Goal: Information Seeking & Learning: Check status

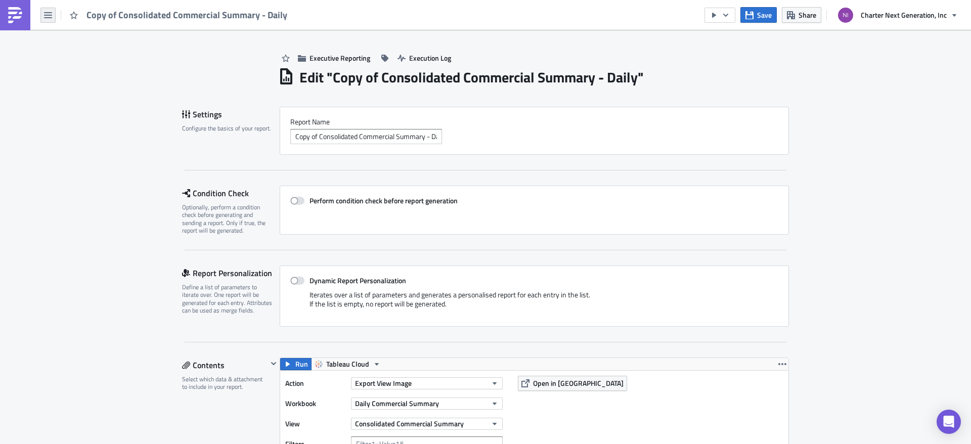
click at [53, 20] on button "button" at bounding box center [47, 15] width 15 height 15
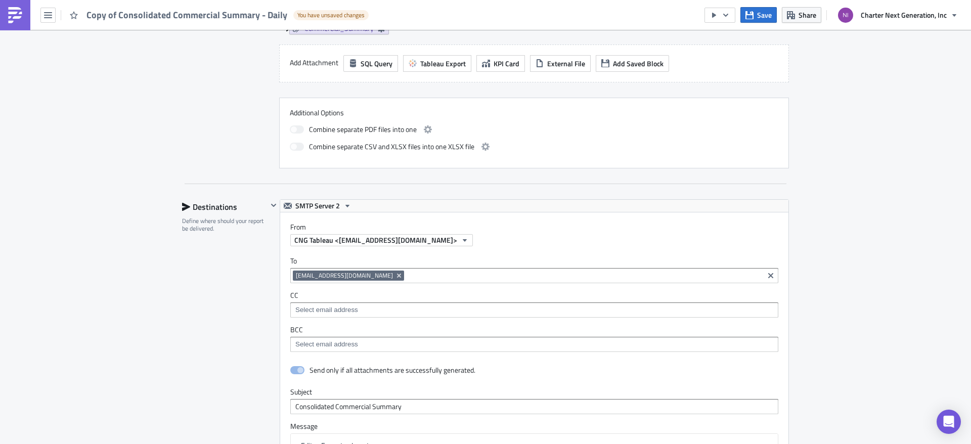
scroll to position [892, 0]
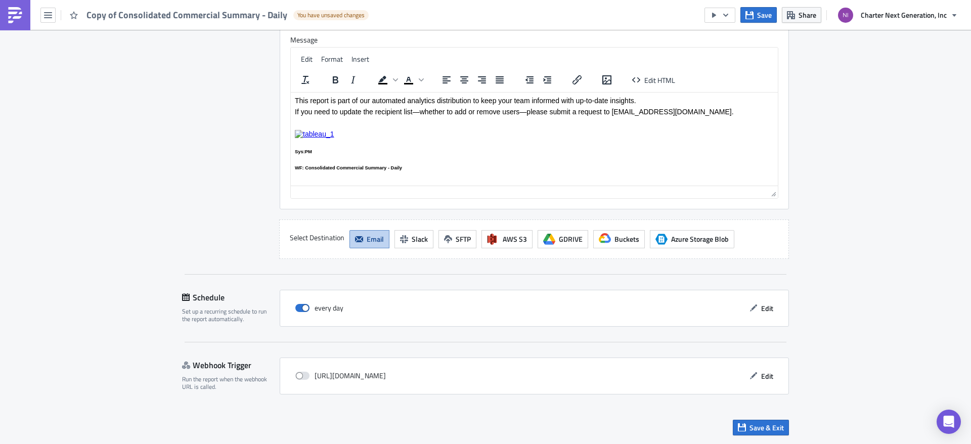
click at [17, 15] on img at bounding box center [15, 15] width 16 height 16
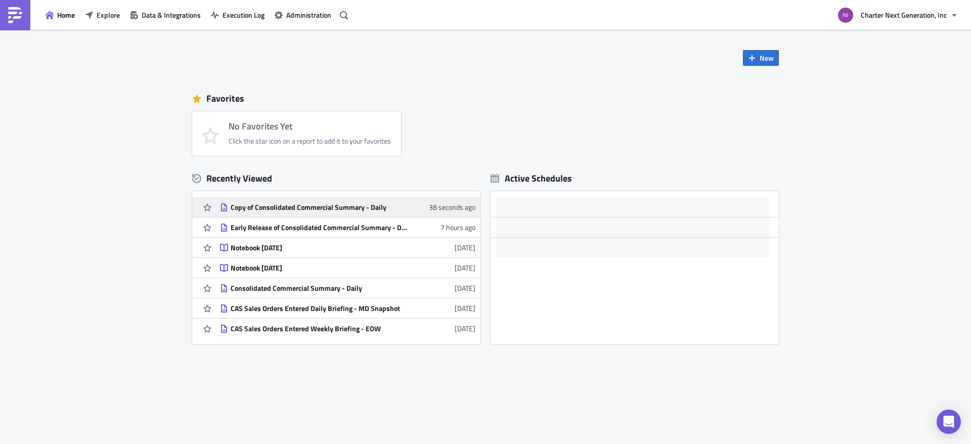
click at [354, 206] on div "Copy of Consolidated Commercial Summary - Daily" at bounding box center [319, 207] width 177 height 9
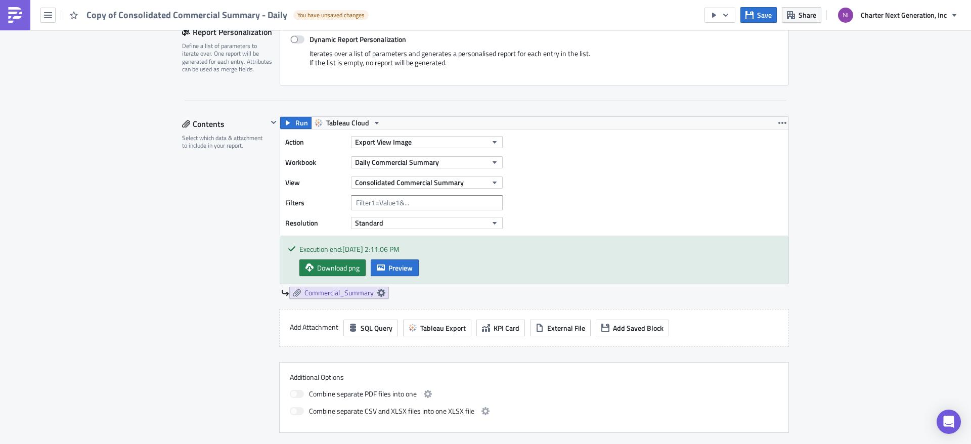
scroll to position [253, 0]
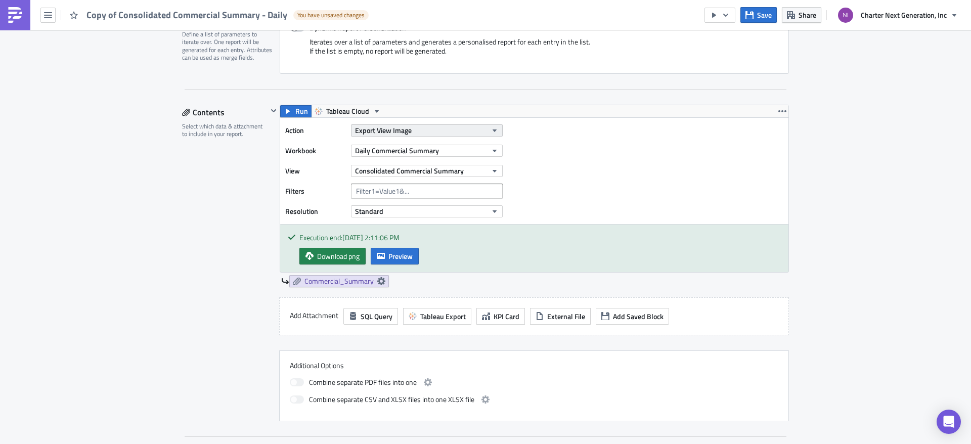
click at [447, 135] on button "Export View Image" at bounding box center [427, 130] width 152 height 12
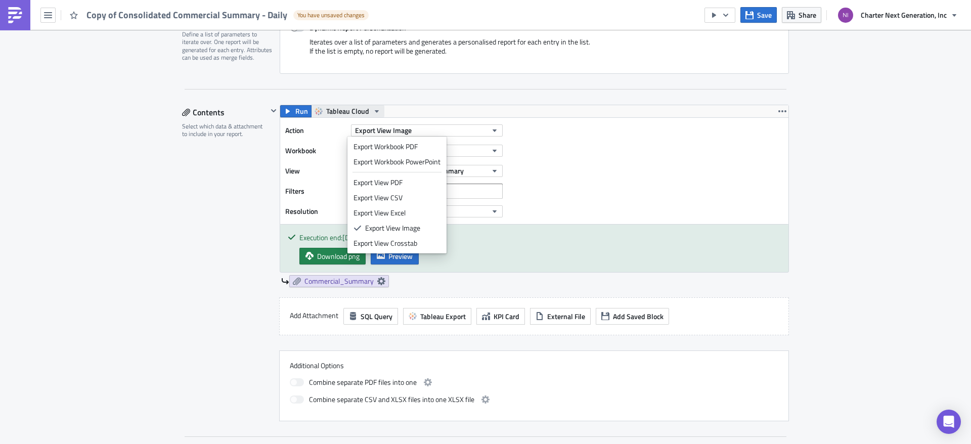
click at [373, 110] on icon "button" at bounding box center [377, 111] width 8 height 8
click at [268, 221] on div at bounding box center [274, 196] width 12 height 183
click at [946, 43] on div "Executive Reporting Execution Log Edit " Copy of Consolidated Commercial Summar…" at bounding box center [485, 431] width 971 height 1308
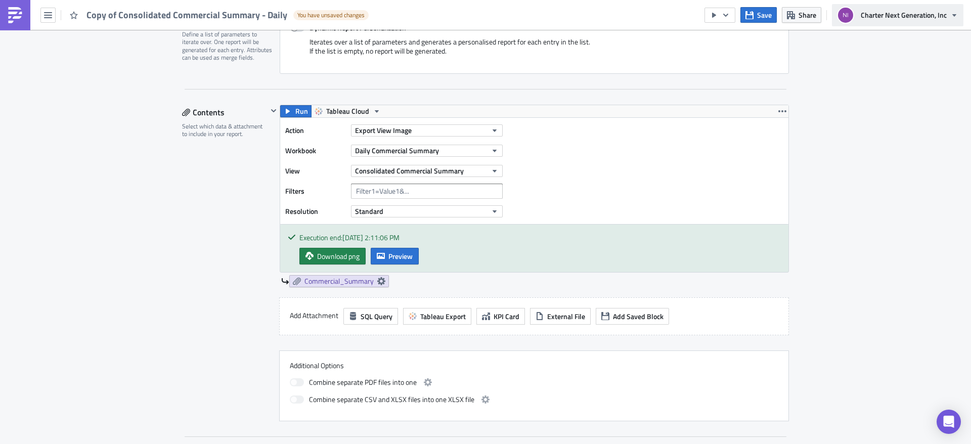
click at [896, 22] on button "Charter Next Generation, Inc" at bounding box center [898, 15] width 132 height 22
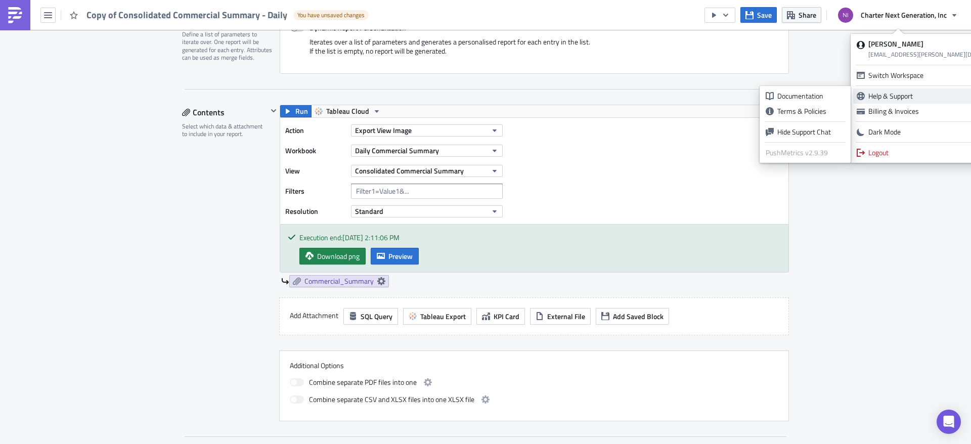
click at [907, 94] on div "Help & Support" at bounding box center [935, 96] width 132 height 10
click at [823, 95] on div "Documentation" at bounding box center [811, 96] width 67 height 10
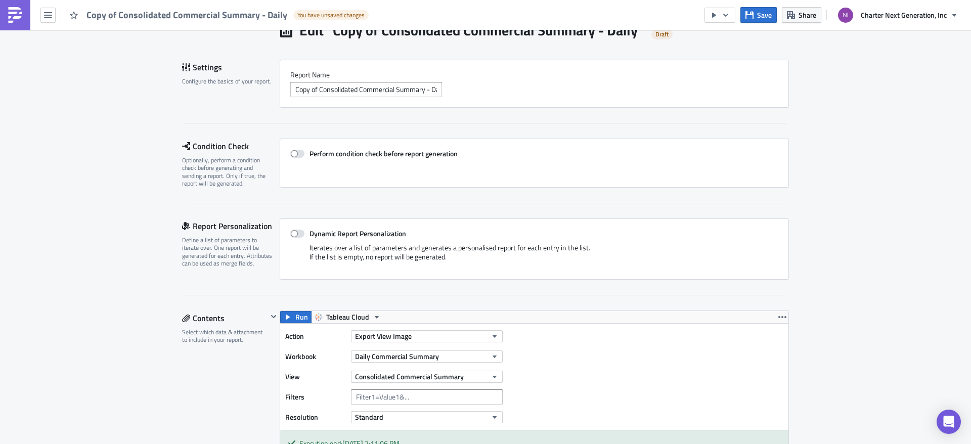
scroll to position [0, 0]
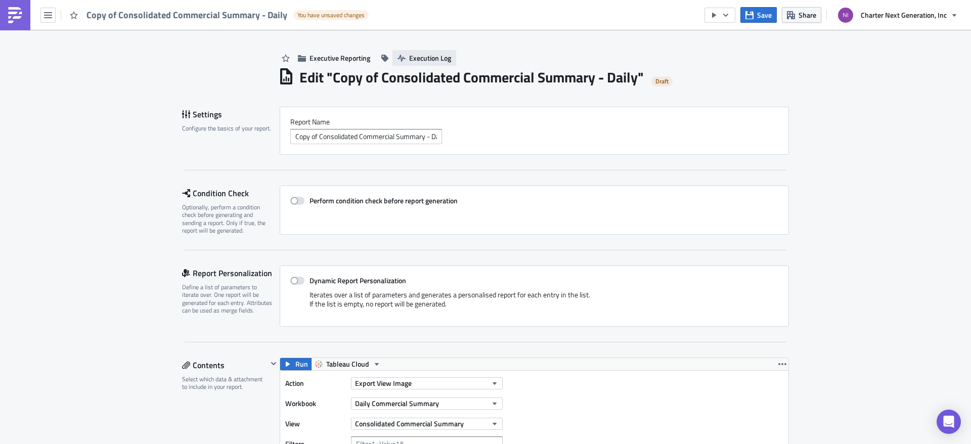
click at [426, 62] on span "Execution Log" at bounding box center [430, 58] width 42 height 11
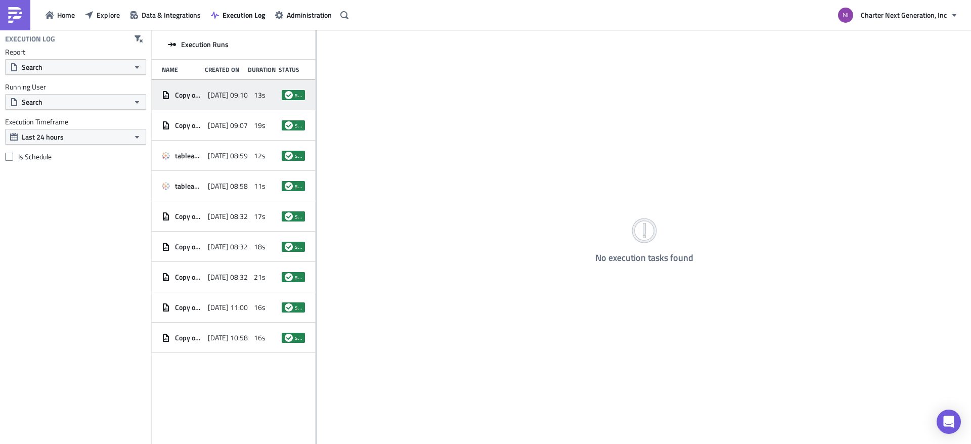
click at [185, 90] on div "Copy of Consolidated Commercial Summary - Daily" at bounding box center [182, 95] width 41 height 18
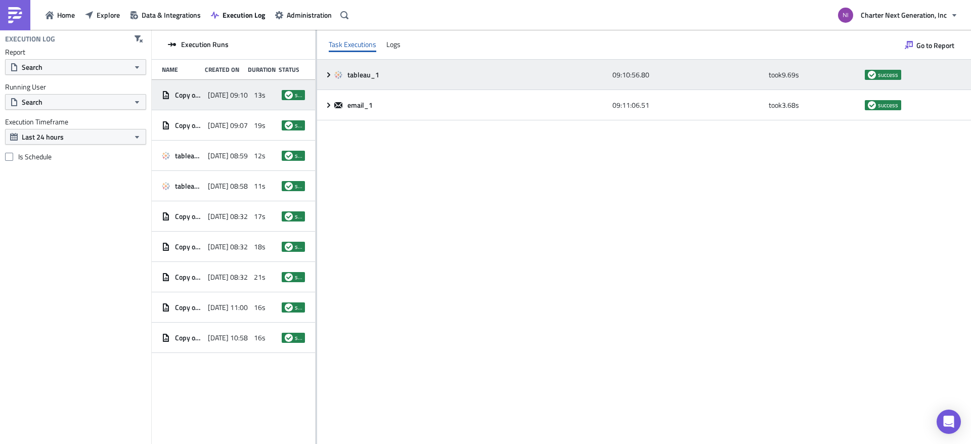
click at [325, 76] on icon at bounding box center [329, 75] width 8 height 8
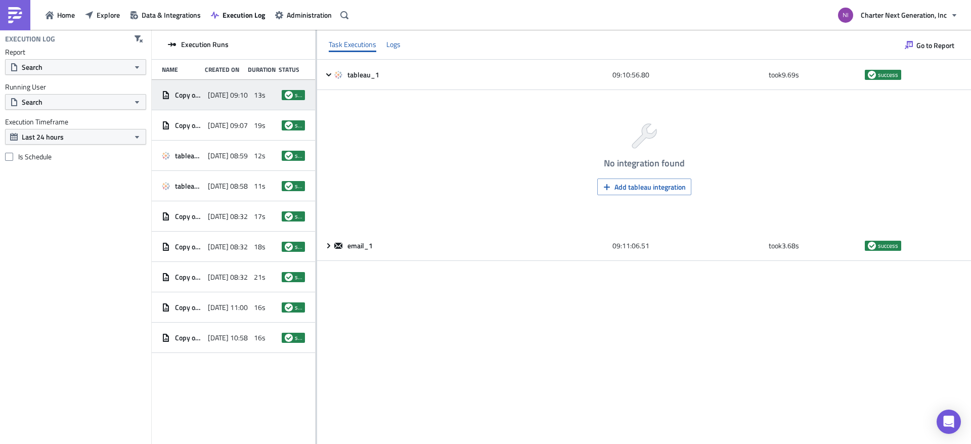
click at [391, 44] on div "Logs" at bounding box center [394, 44] width 14 height 15
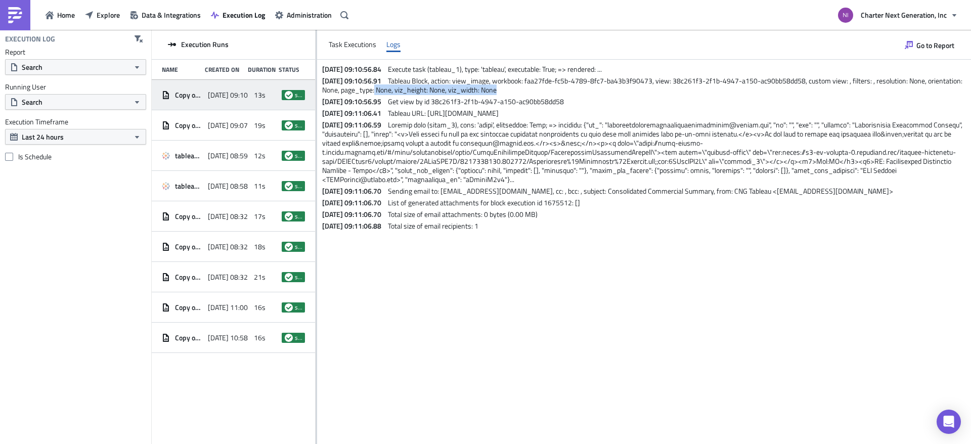
drag, startPoint x: 411, startPoint y: 89, endPoint x: 544, endPoint y: 88, distance: 132.6
click at [544, 88] on p "2025-08-25 09:10:56.91 Tableau Block, action: view_image, workbook: faa27fde-fc…" at bounding box center [645, 85] width 647 height 18
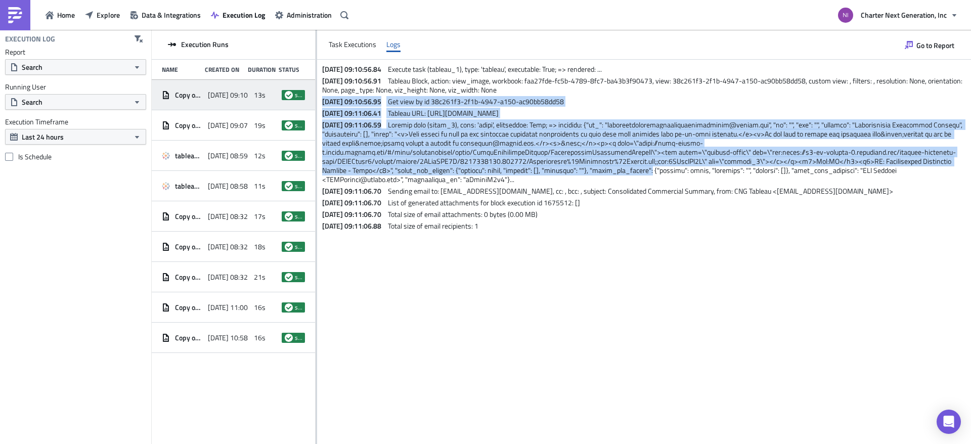
drag, startPoint x: 543, startPoint y: 88, endPoint x: 734, endPoint y: 184, distance: 213.1
click at [734, 184] on div "2025-08-25 09:10:56.84 Execute task (tableau_1), type: 'tableau', executable: T…" at bounding box center [644, 145] width 654 height 171
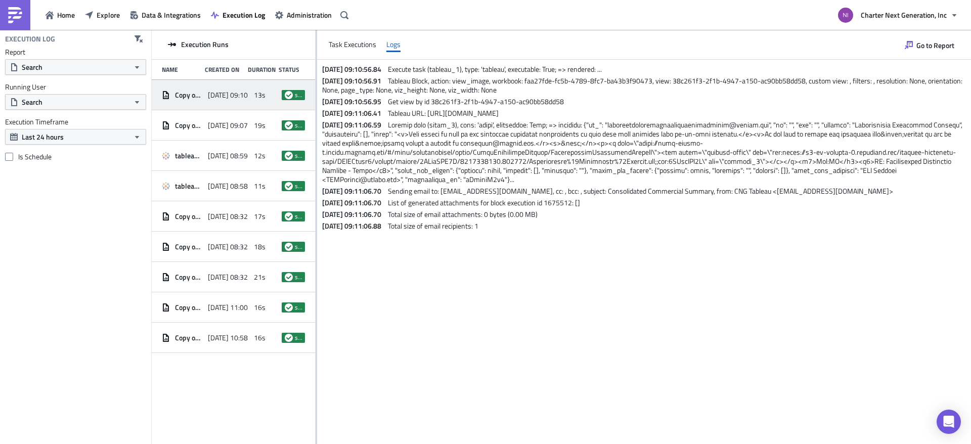
click at [640, 294] on div "2025-08-25 09:10:56.84 Execute task (tableau_1), type: 'tableau', executable: T…" at bounding box center [644, 252] width 654 height 384
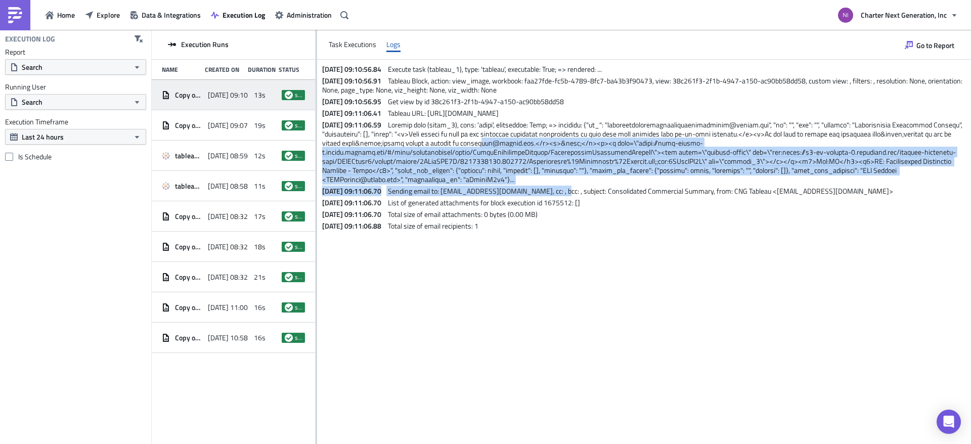
drag, startPoint x: 586, startPoint y: 195, endPoint x: 520, endPoint y: 157, distance: 76.6
click at [520, 157] on div "2025-08-25 09:10:56.84 Execute task (tableau_1), type: 'tableau', executable: T…" at bounding box center [644, 145] width 654 height 171
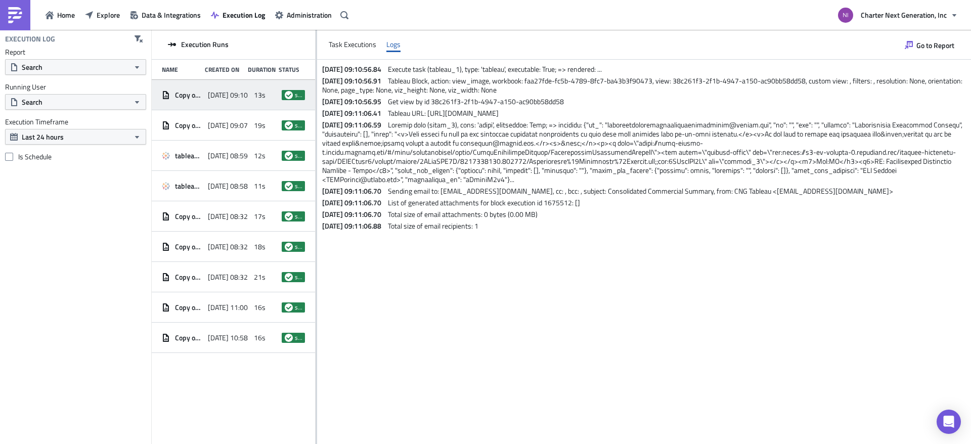
click at [742, 250] on div "2025-08-25 09:10:56.84 Execute task (tableau_1), type: 'tableau', executable: T…" at bounding box center [644, 252] width 654 height 384
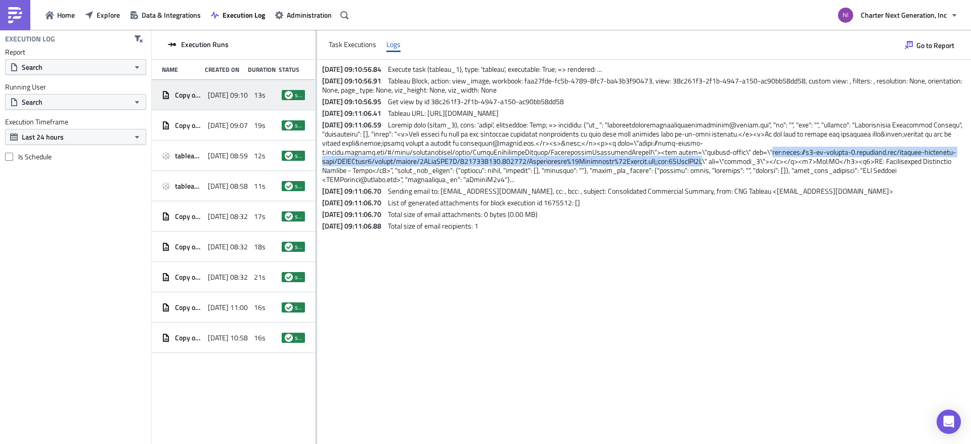
drag, startPoint x: 775, startPoint y: 162, endPoint x: 770, endPoint y: 170, distance: 9.5
click at [770, 170] on span at bounding box center [643, 151] width 642 height 65
copy span "url:https://s3-eu-central-1.amazonaws.com/queryme-notebooks-prod/GVmJOypqe3/blo…"
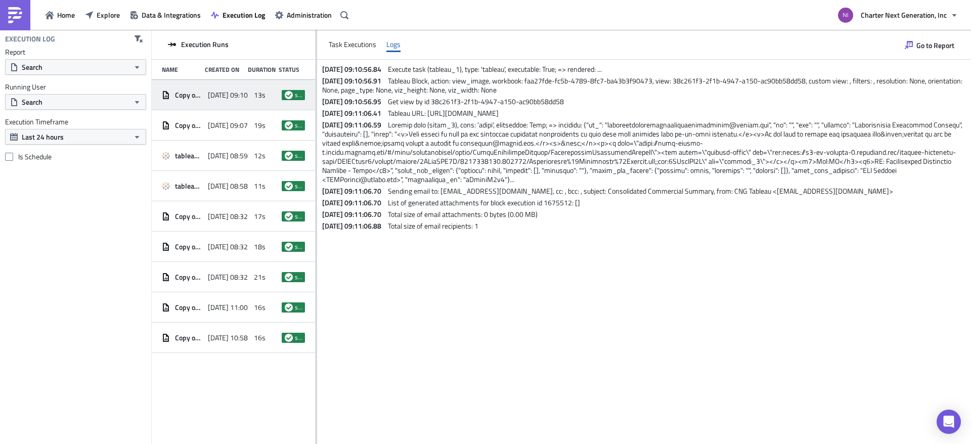
click at [488, 310] on div "2025-08-25 09:10:56.84 Execute task (tableau_1), type: 'tableau', executable: T…" at bounding box center [644, 252] width 654 height 384
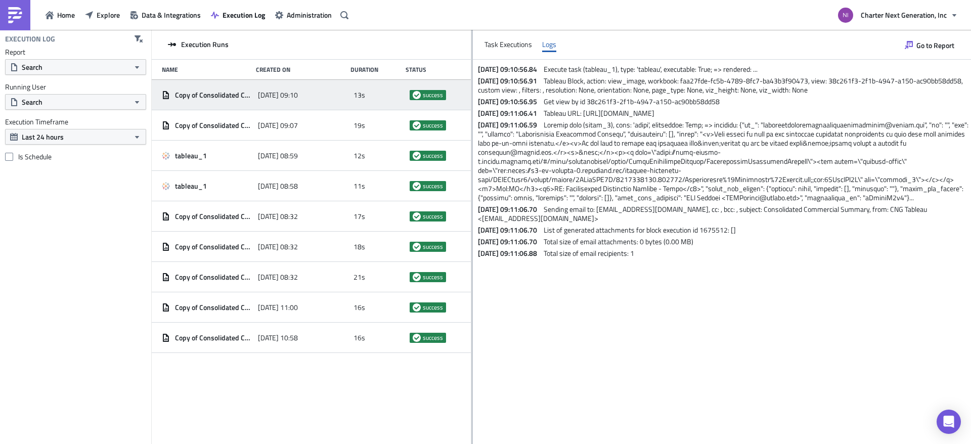
drag, startPoint x: 317, startPoint y: 122, endPoint x: 474, endPoint y: 223, distance: 186.6
click at [473, 223] on div at bounding box center [473, 238] width 2 height 416
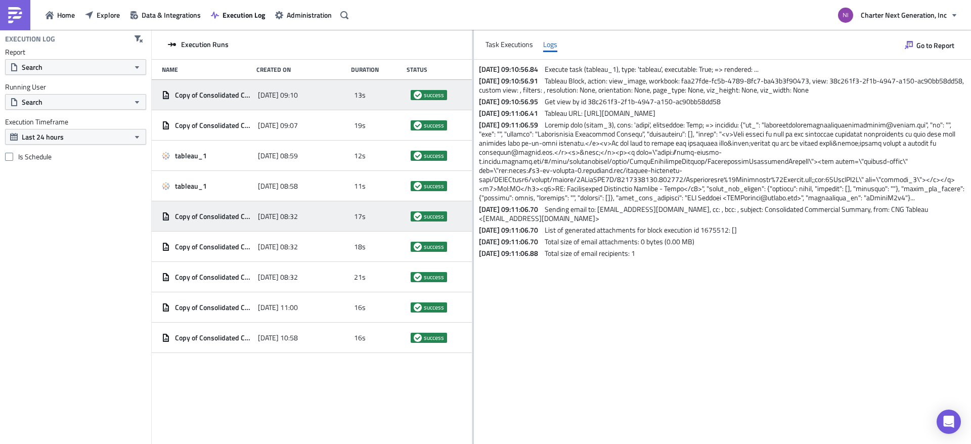
click at [232, 222] on div "Copy of Consolidated Commercial Summary - Daily" at bounding box center [207, 216] width 91 height 18
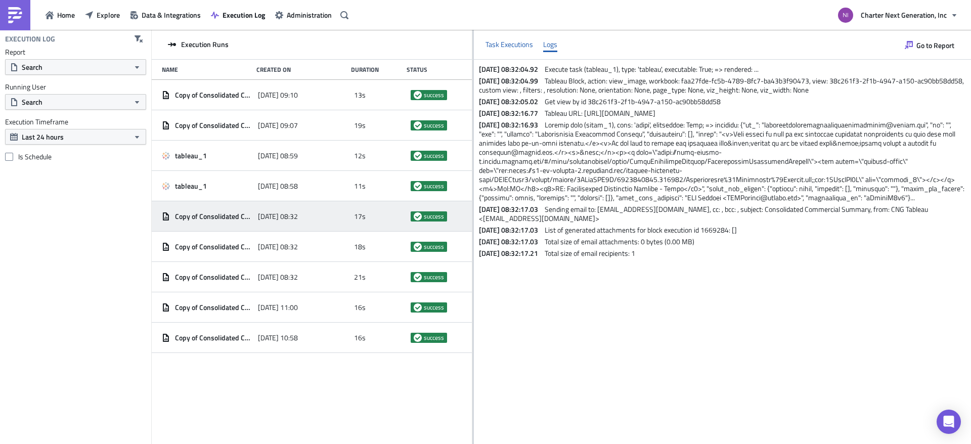
click at [522, 49] on div "Task Executions" at bounding box center [510, 44] width 48 height 15
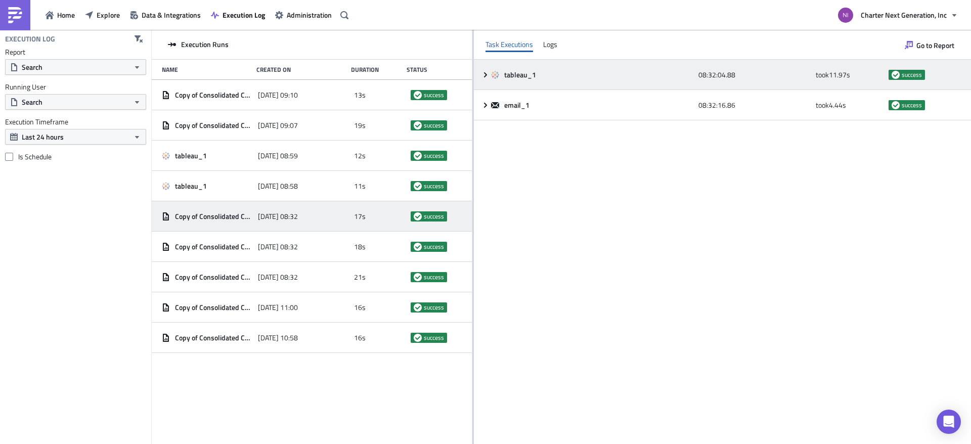
click at [493, 71] on icon at bounding box center [495, 75] width 8 height 8
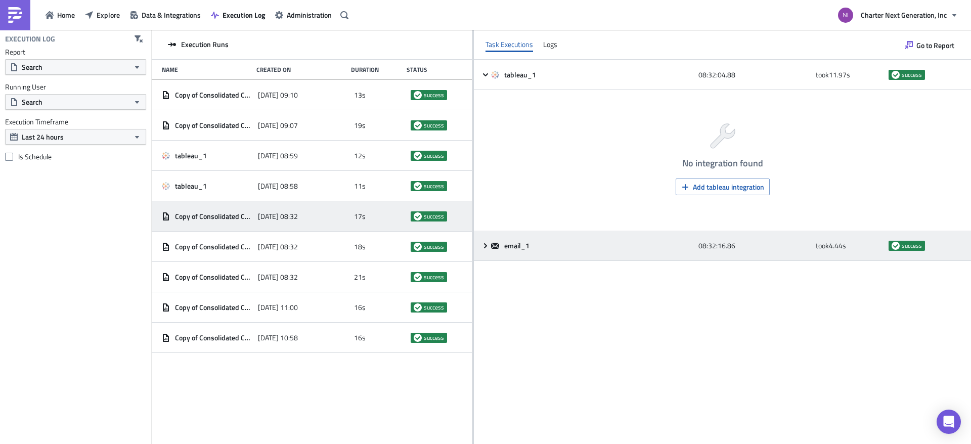
click at [485, 245] on icon at bounding box center [486, 246] width 8 height 8
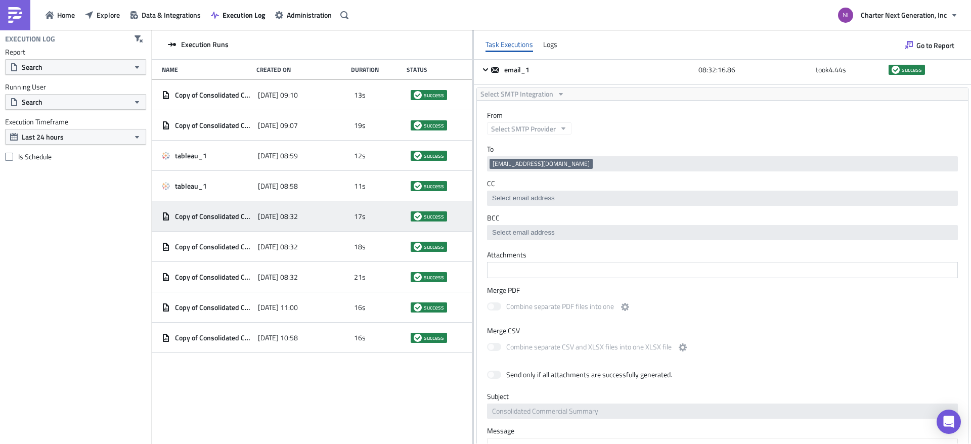
scroll to position [354, 0]
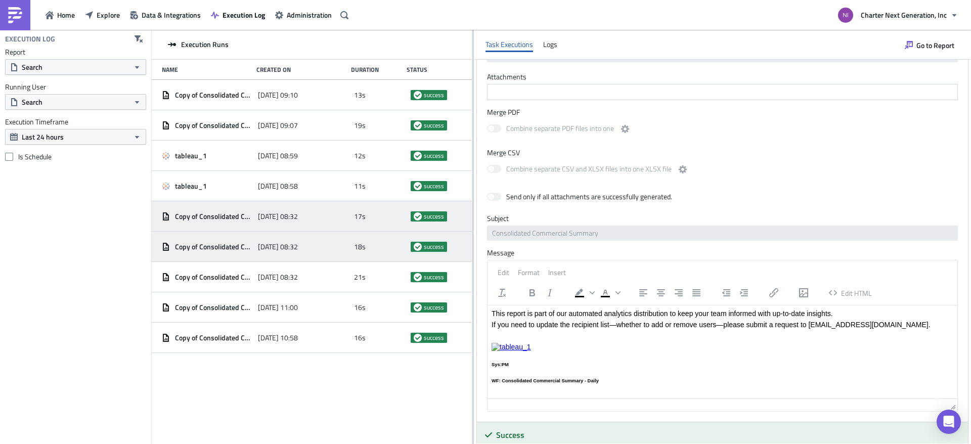
click at [224, 248] on span "Copy of Consolidated Commercial Summary - Daily" at bounding box center [214, 246] width 78 height 9
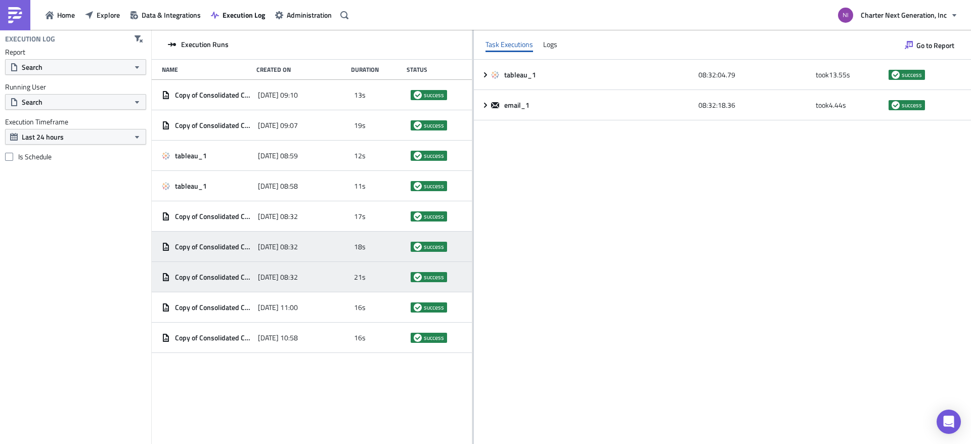
click at [228, 284] on div "Copy of Consolidated Commercial Summary - Daily" at bounding box center [207, 277] width 91 height 18
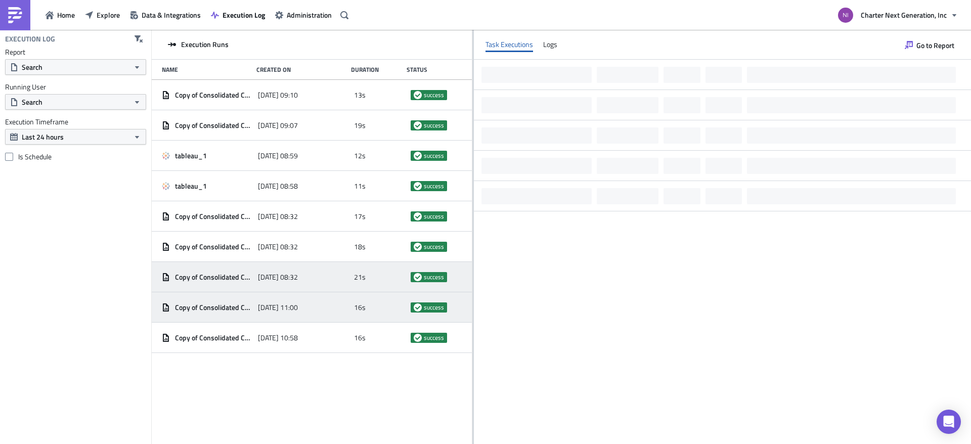
click at [227, 311] on span "Copy of Consolidated Commercial Summary - Daily" at bounding box center [214, 307] width 78 height 9
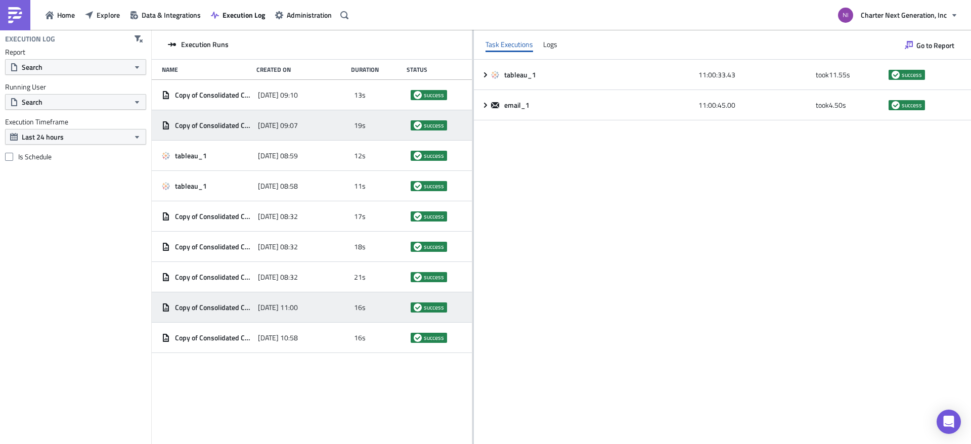
click at [220, 127] on span "Copy of Consolidated Commercial Summary - Daily" at bounding box center [214, 125] width 78 height 9
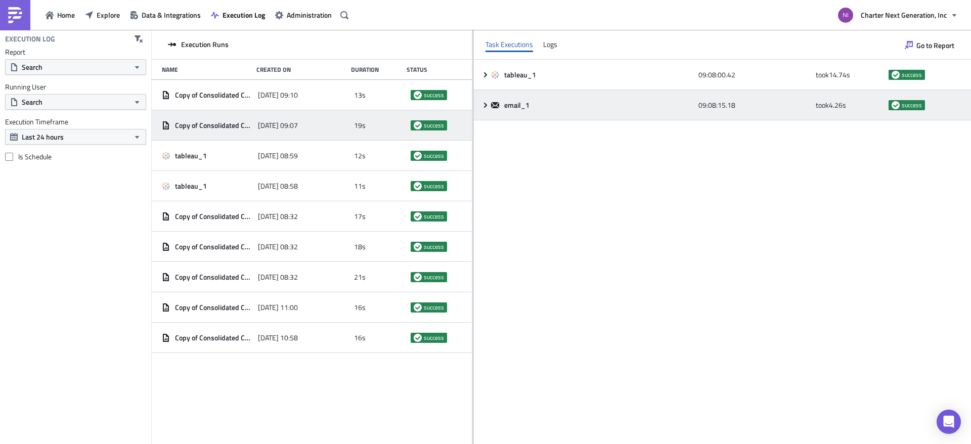
click at [499, 107] on icon at bounding box center [495, 105] width 8 height 6
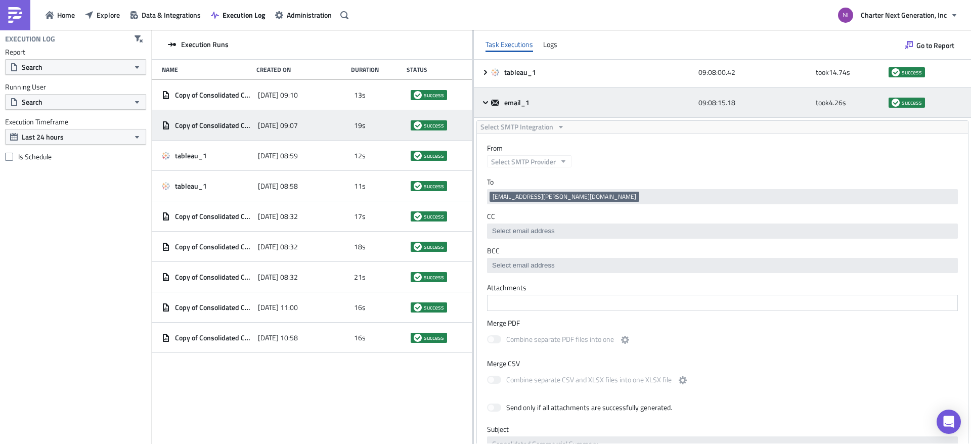
scroll to position [0, 0]
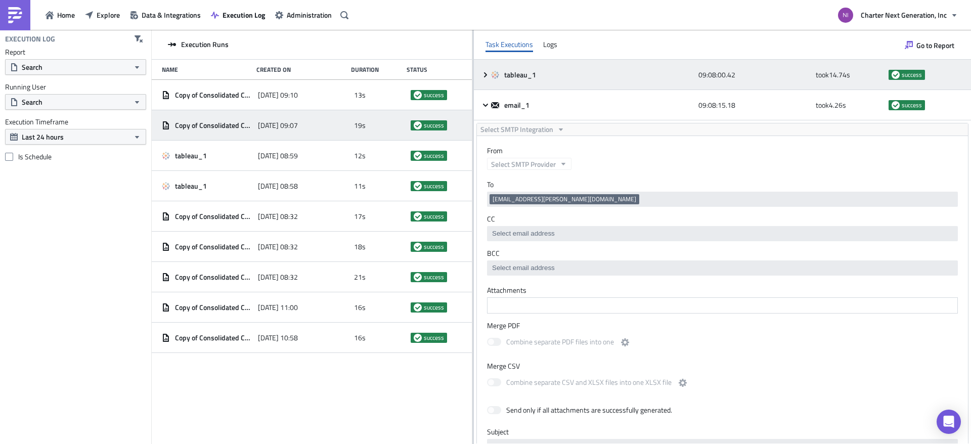
click at [488, 76] on icon at bounding box center [486, 75] width 8 height 8
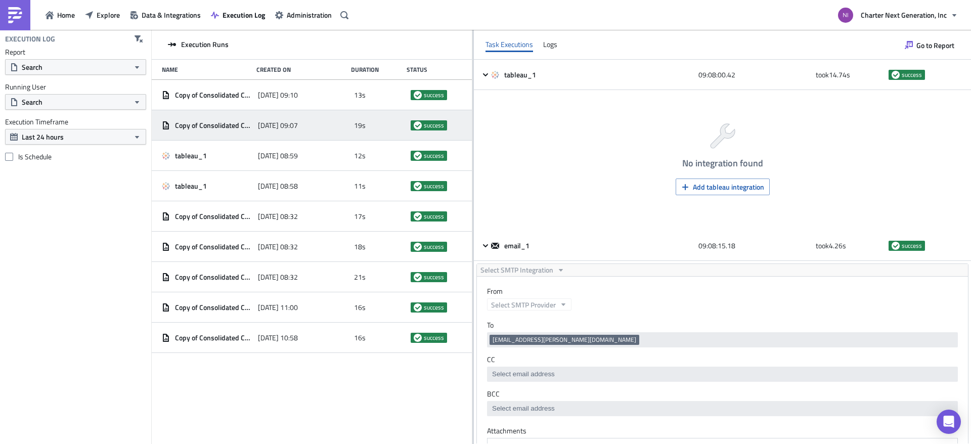
click at [563, 54] on div "Task Executions Logs" at bounding box center [722, 45] width 497 height 30
click at [552, 42] on div "Logs" at bounding box center [550, 44] width 14 height 15
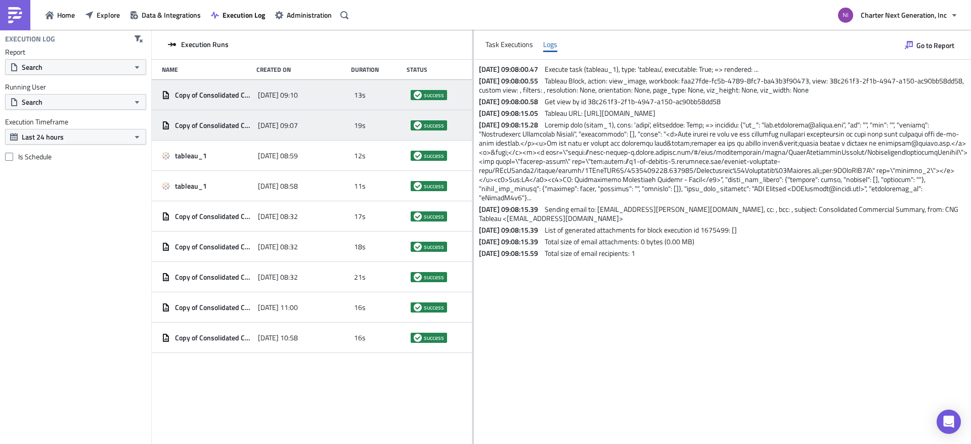
click at [231, 95] on span "Copy of Consolidated Commercial Summary - Daily" at bounding box center [214, 95] width 78 height 9
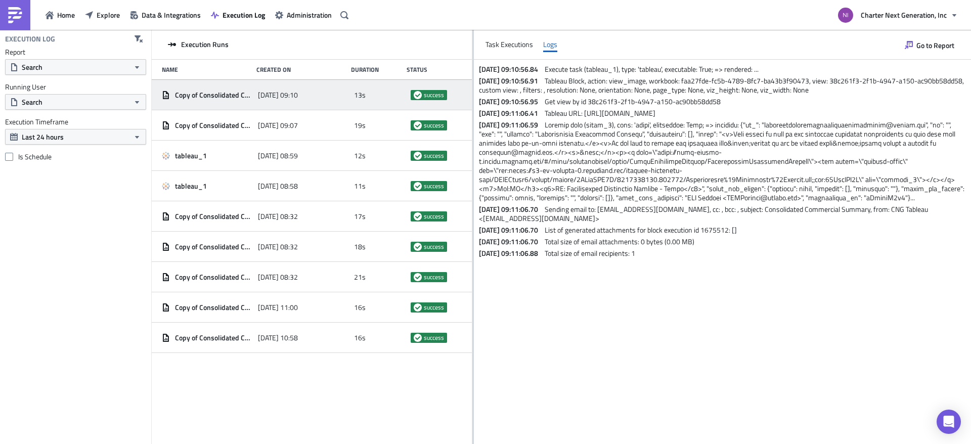
drag, startPoint x: 771, startPoint y: 68, endPoint x: 781, endPoint y: 69, distance: 9.6
click at [759, 68] on span "Execute task (tableau_1), type: 'tableau', executable: True; => rendered: ..." at bounding box center [652, 69] width 214 height 11
click at [781, 69] on p "2025-08-25 09:10:56.84 Execute task (tableau_1), type: 'tableau', executable: T…" at bounding box center [724, 69] width 490 height 9
click at [759, 69] on span "Execute task (tableau_1), type: 'tableau', executable: True; => rendered: ..." at bounding box center [652, 69] width 214 height 11
drag, startPoint x: 777, startPoint y: 69, endPoint x: 677, endPoint y: 88, distance: 101.8
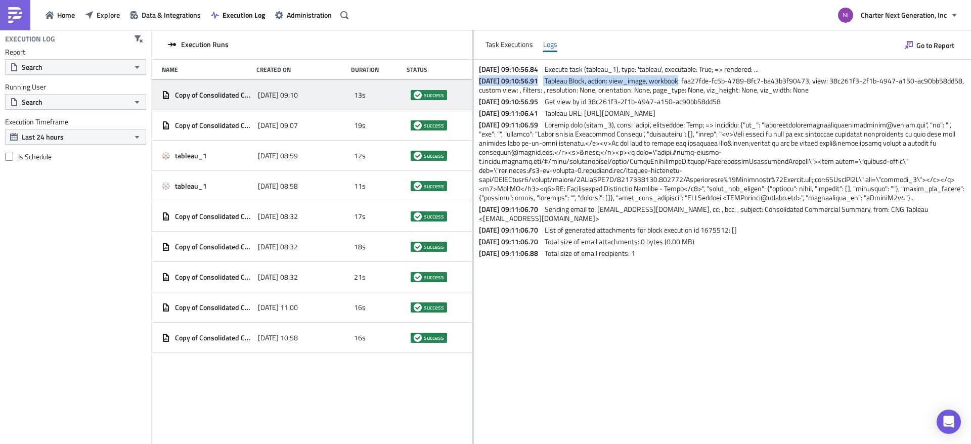
click at [677, 87] on div "2025-08-25 09:10:56.84 Execute task (tableau_1), type: 'tableau', executable: T…" at bounding box center [722, 159] width 497 height 198
click at [743, 331] on div "2025-08-25 09:10:56.84 Execute task (tableau_1), type: 'tableau', executable: T…" at bounding box center [722, 252] width 497 height 384
click at [929, 42] on span "Go to Report" at bounding box center [936, 45] width 38 height 11
